Goal: Task Accomplishment & Management: Manage account settings

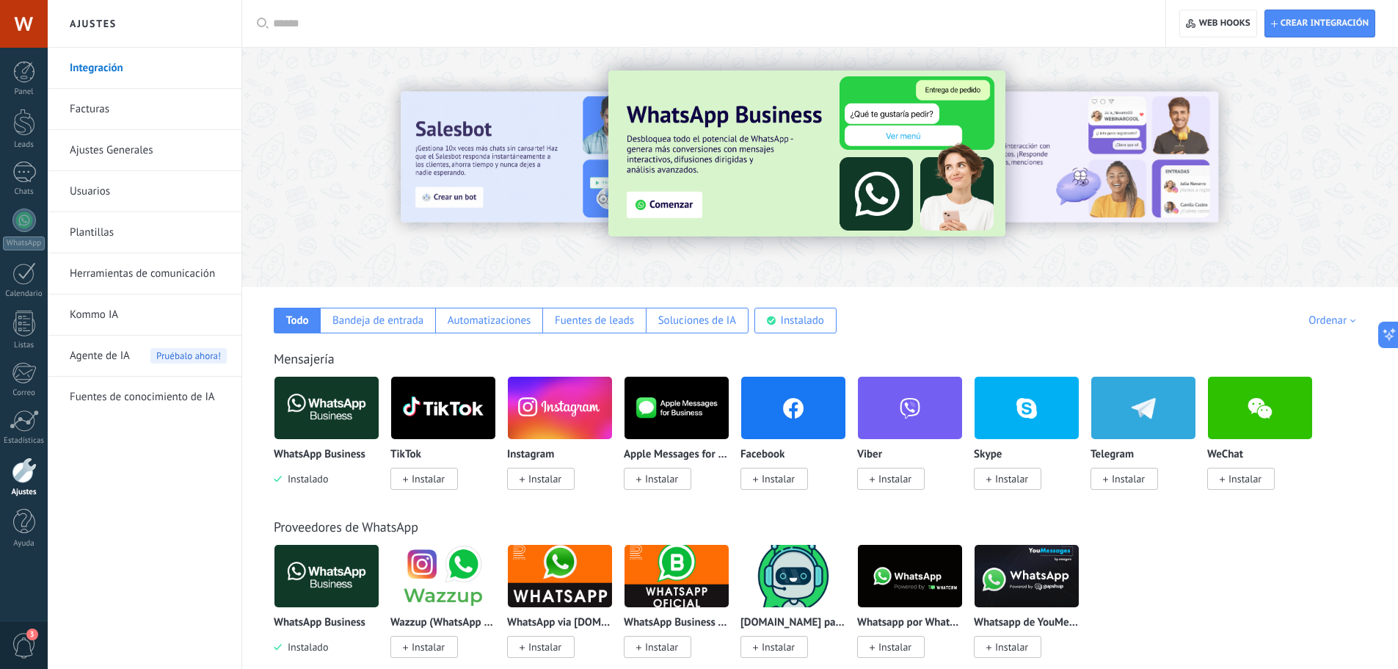
click at [21, 31] on div at bounding box center [24, 24] width 48 height 48
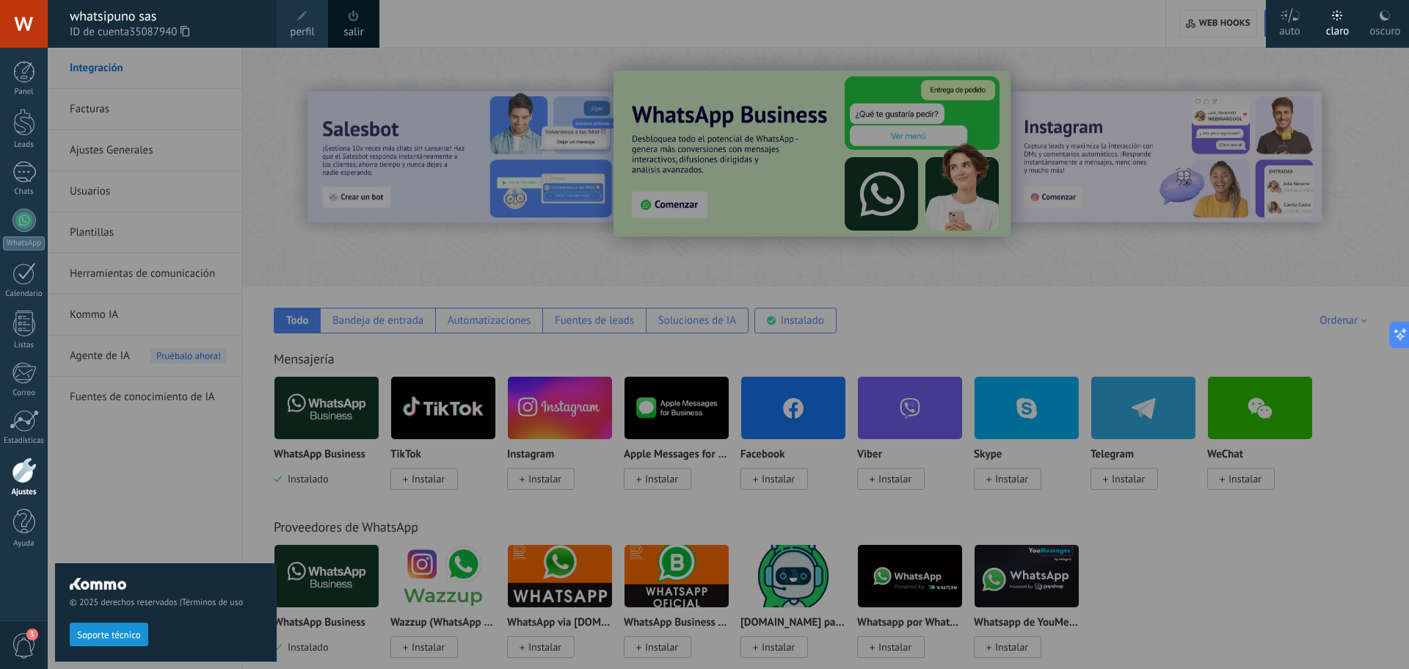
click at [298, 29] on span "perfil" at bounding box center [302, 32] width 24 height 16
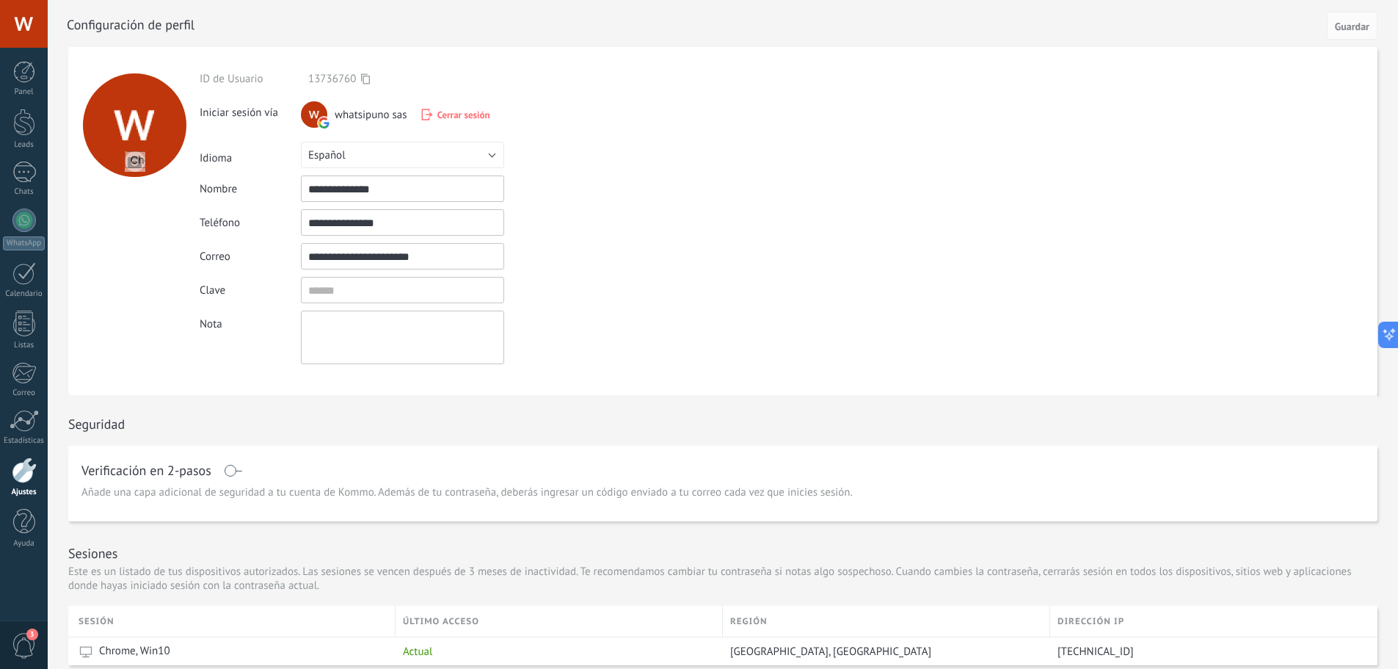
click at [355, 255] on input "**********" at bounding box center [402, 256] width 203 height 26
click at [15, 38] on div at bounding box center [24, 24] width 48 height 48
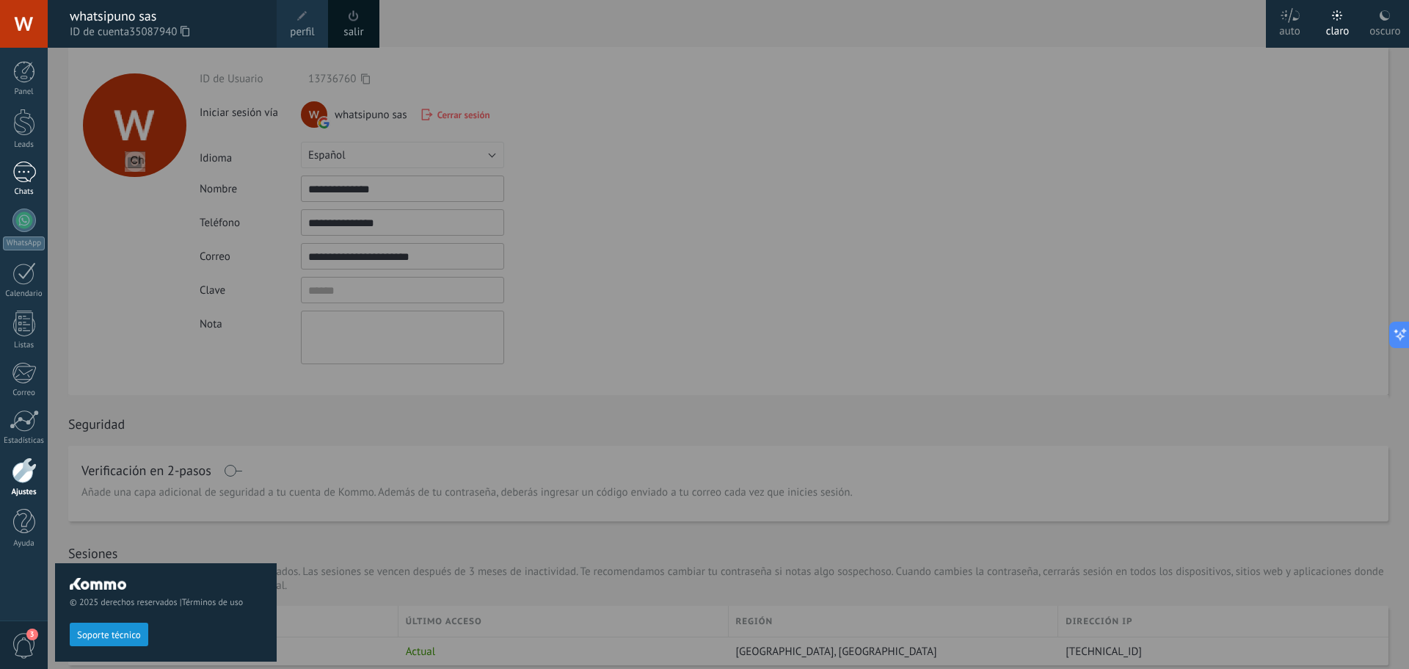
click at [26, 176] on div at bounding box center [23, 171] width 23 height 21
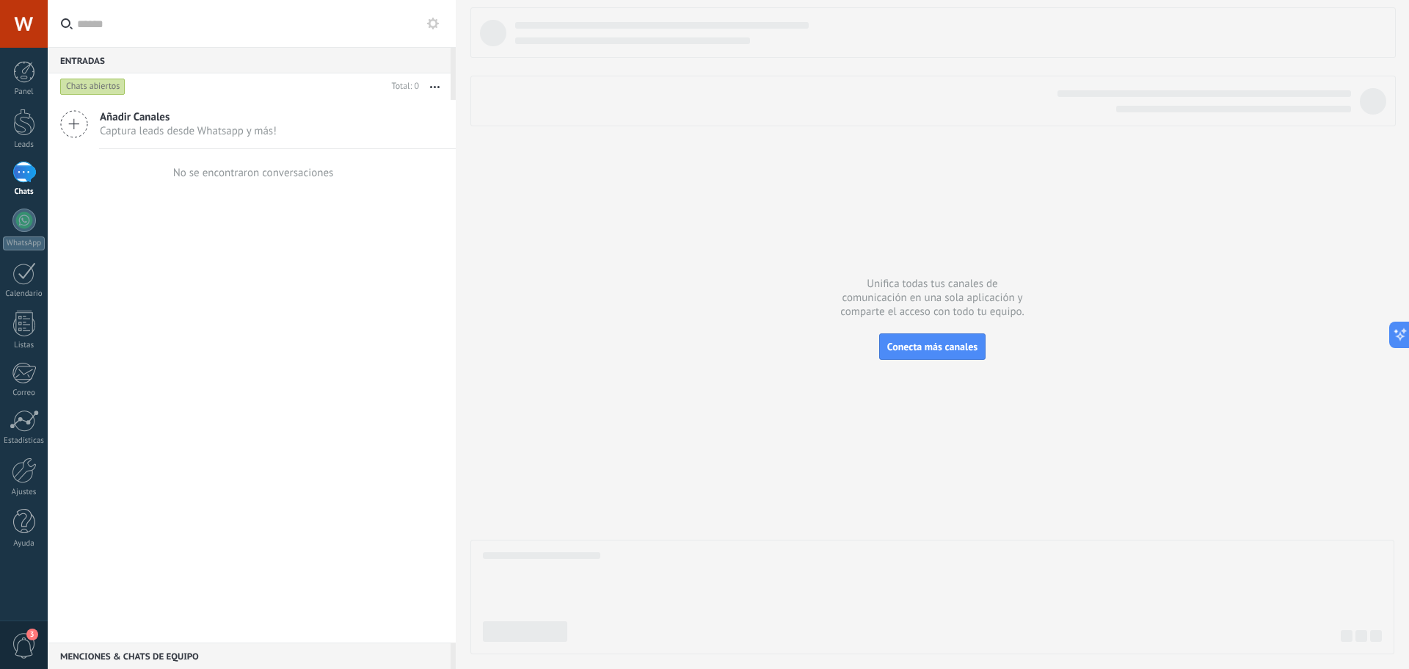
click at [31, 21] on div at bounding box center [24, 24] width 48 height 48
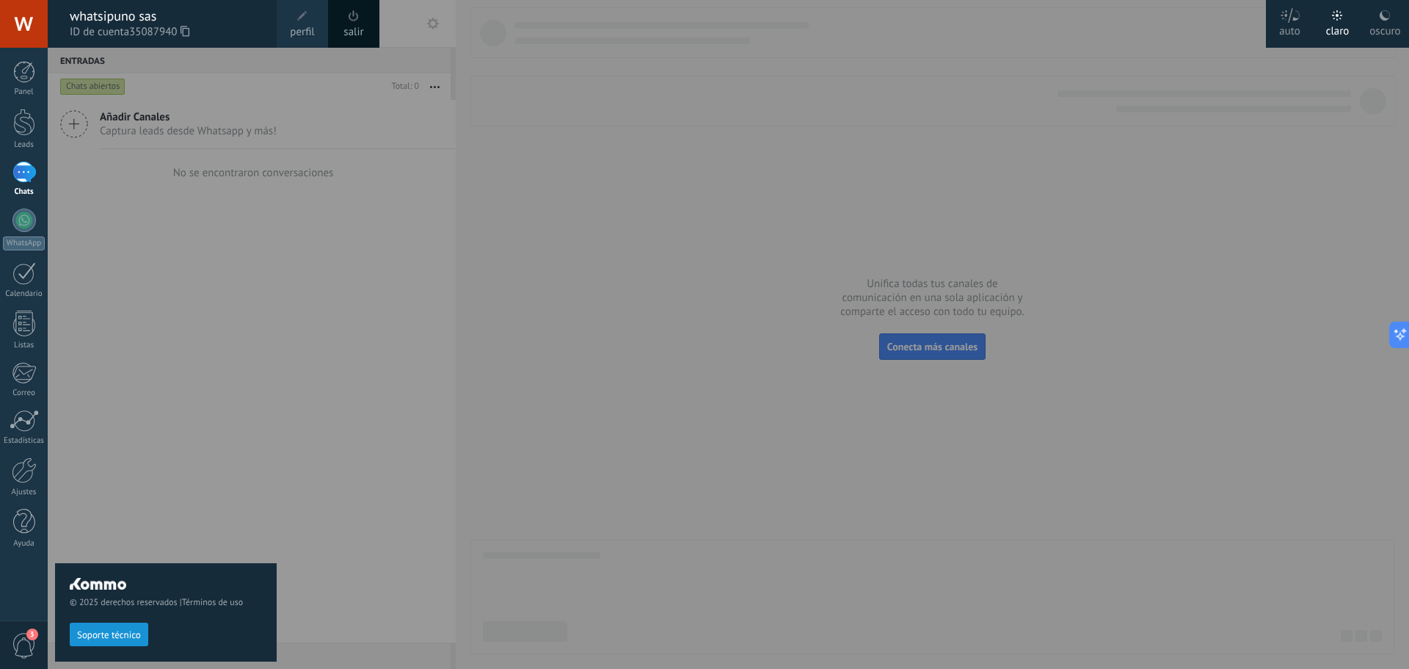
click at [356, 29] on link "salir" at bounding box center [354, 32] width 20 height 16
